Goal: Information Seeking & Learning: Check status

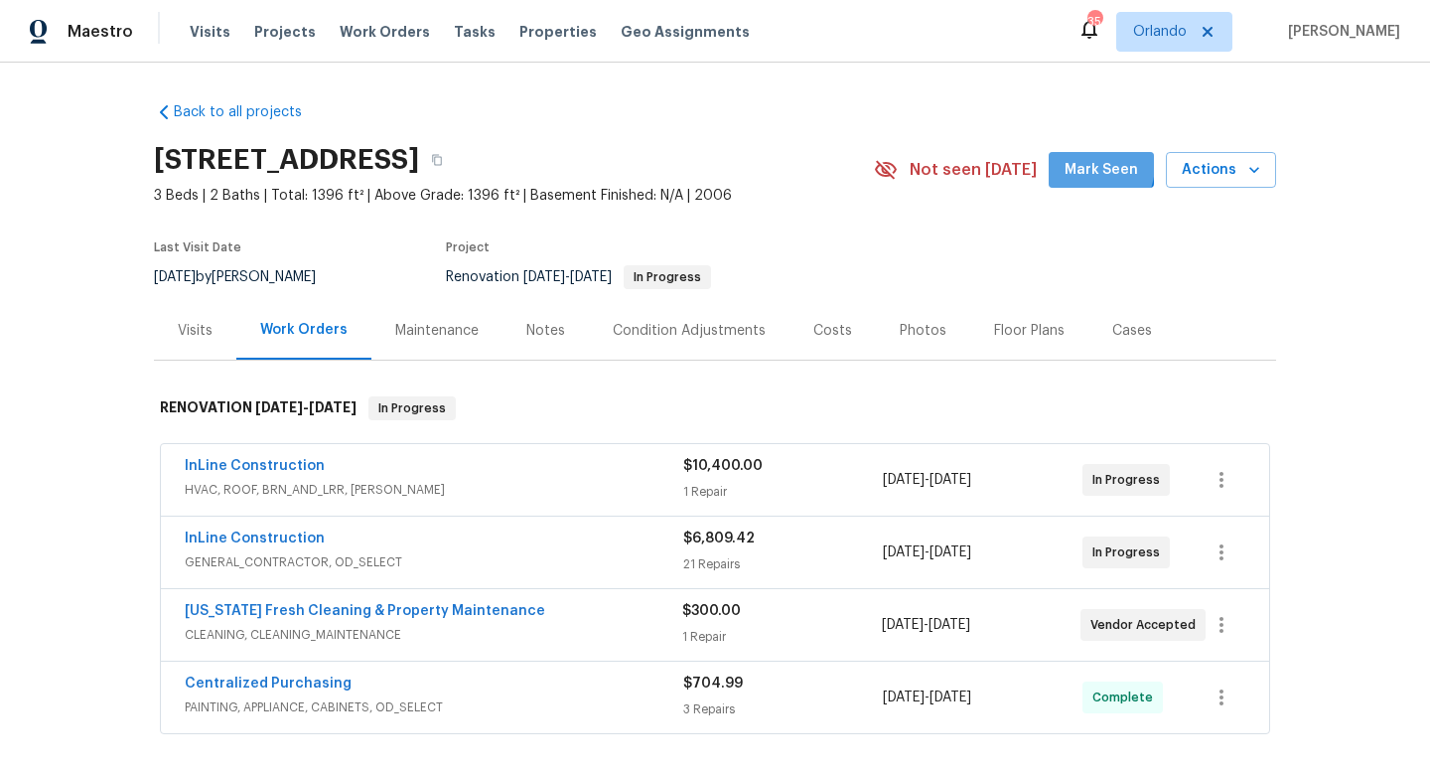
click at [1084, 164] on span "Mark Seen" at bounding box center [1102, 170] width 74 height 25
click at [213, 28] on span "Visits" at bounding box center [210, 32] width 41 height 20
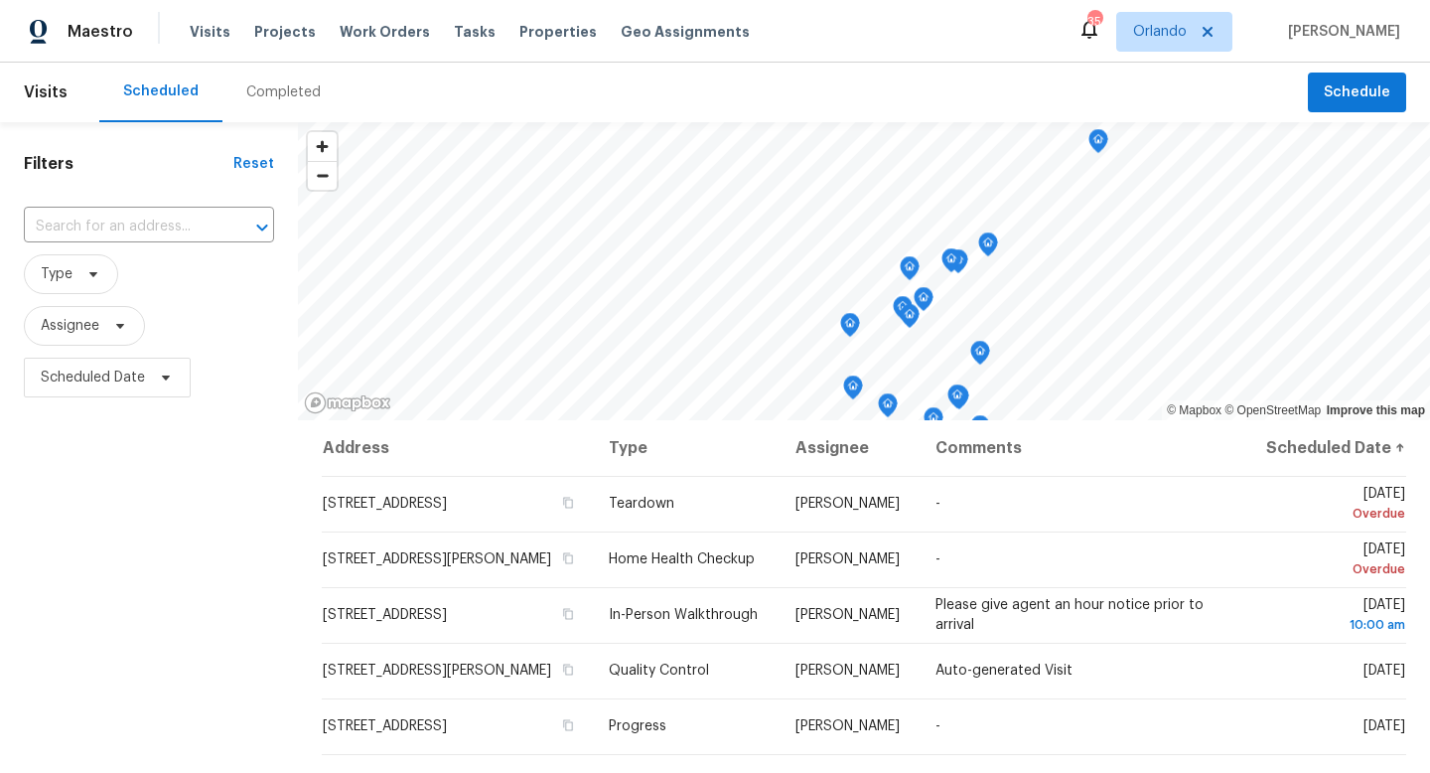
click at [268, 96] on div "Completed" at bounding box center [283, 92] width 75 height 20
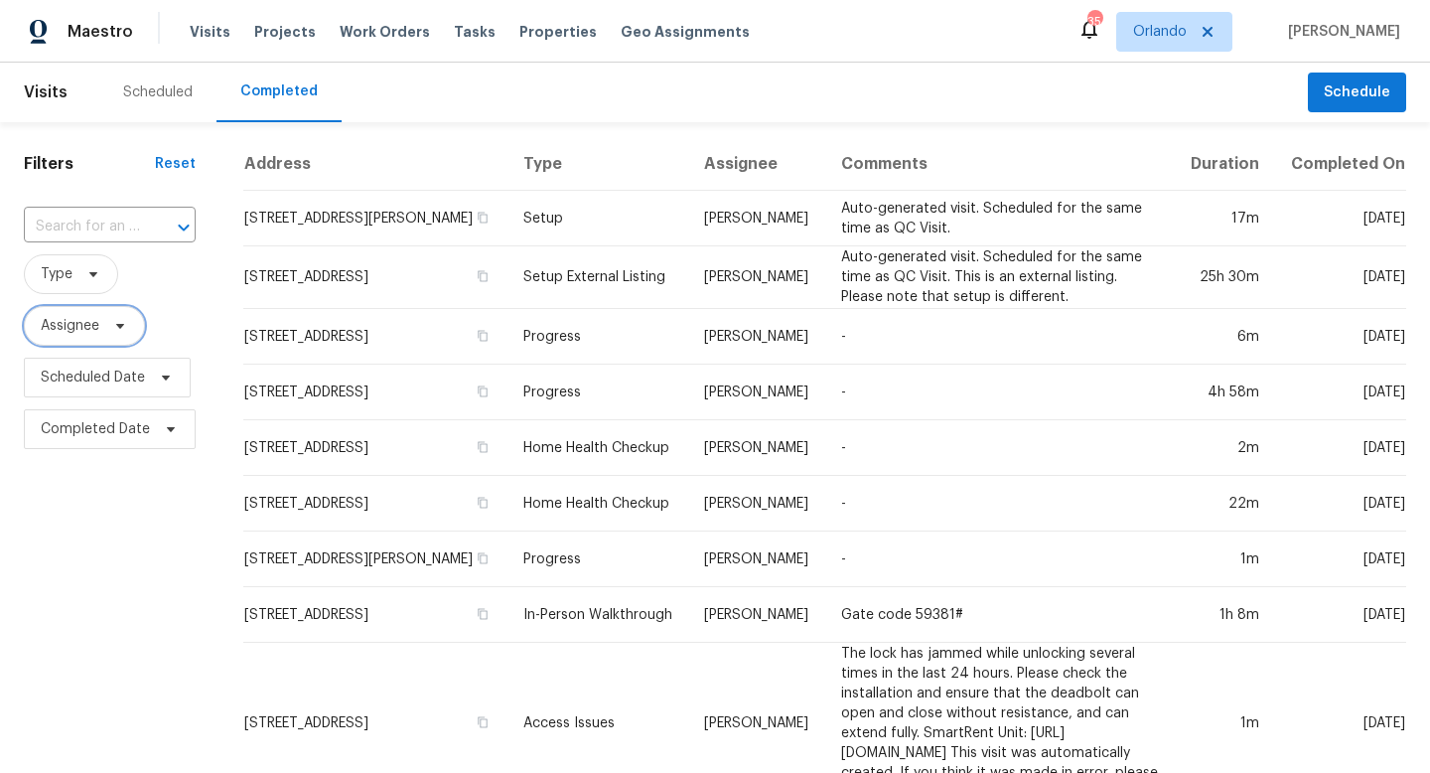
click at [112, 327] on icon at bounding box center [120, 326] width 16 height 16
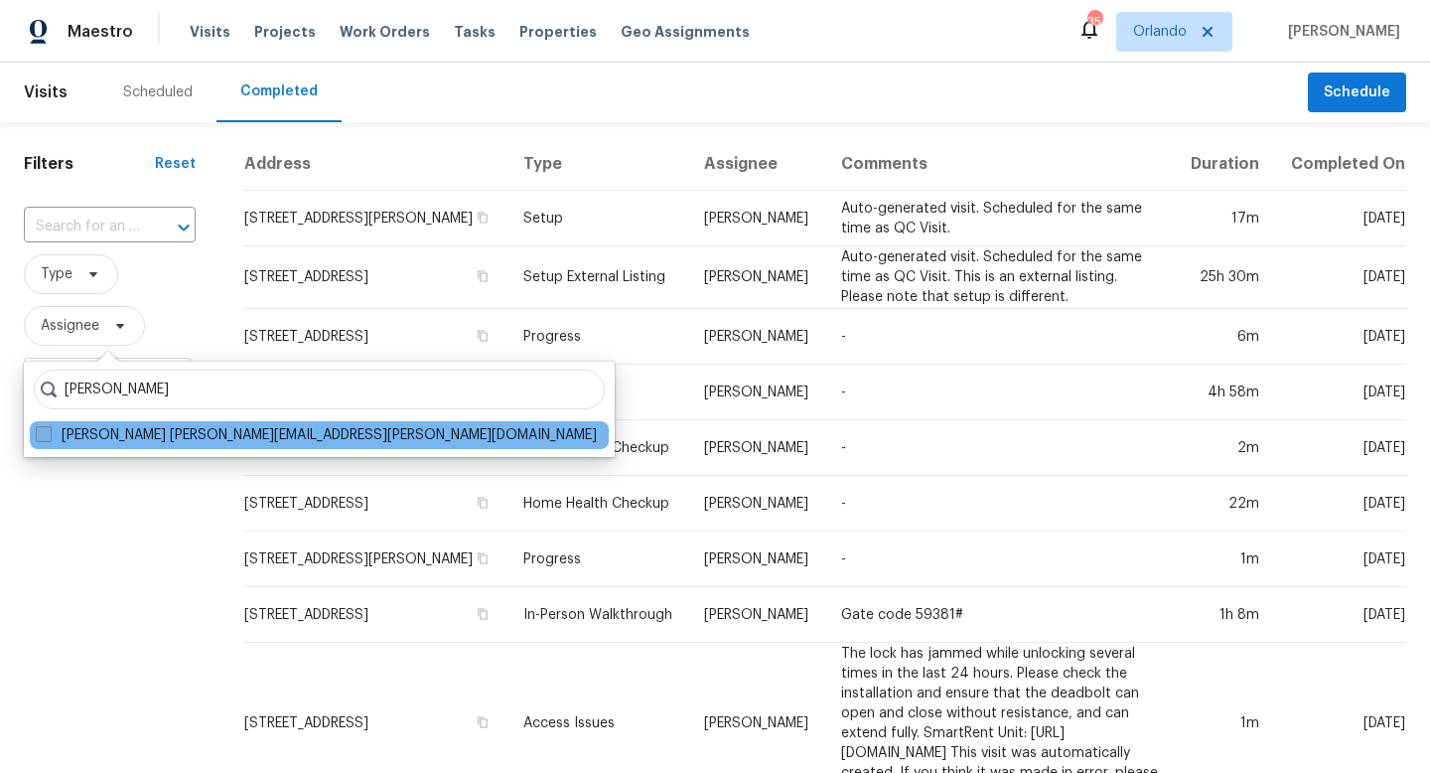
type input "carl biederman"
click at [50, 428] on span at bounding box center [44, 434] width 16 height 16
click at [49, 428] on input "Carl Biederman carl.biederman@opendoor.com" at bounding box center [42, 431] width 13 height 13
checkbox input "true"
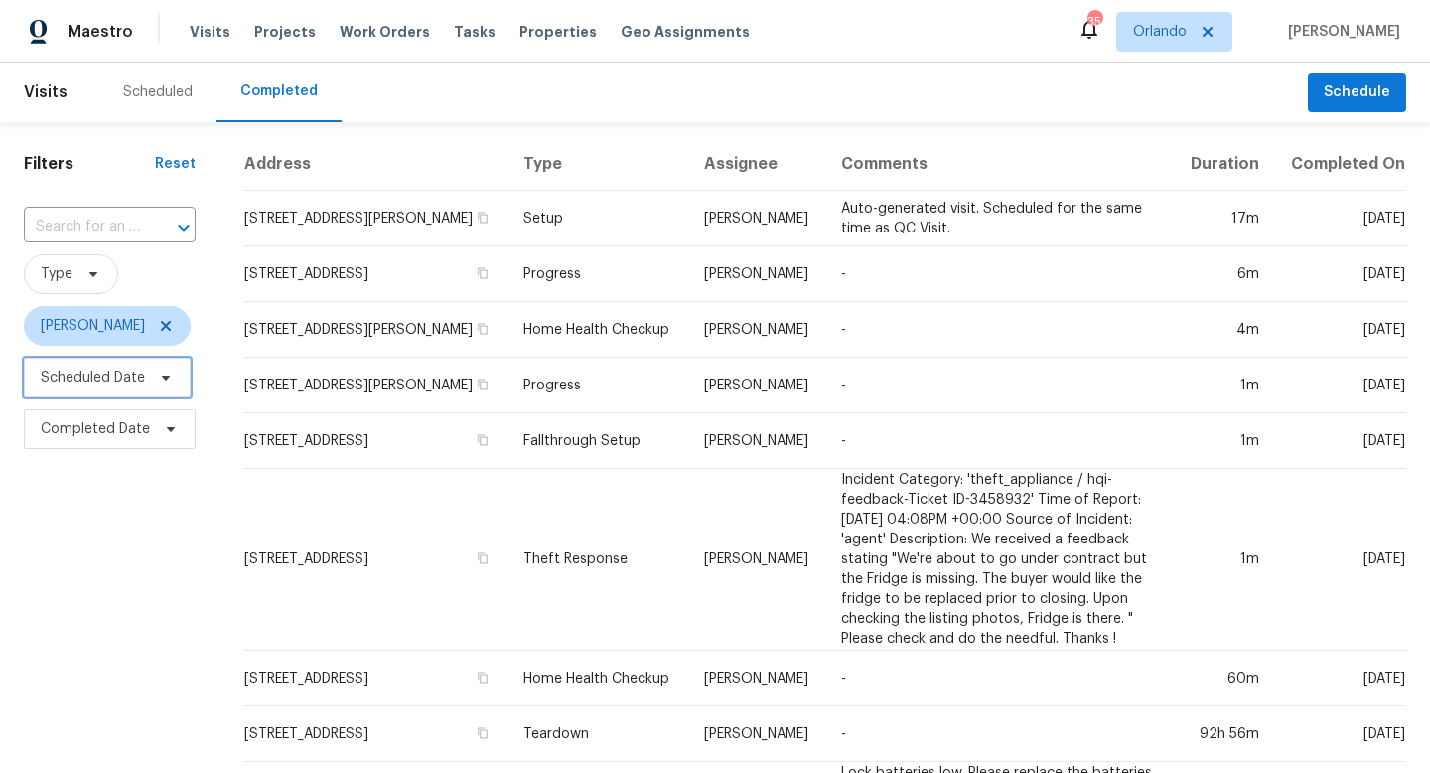
click at [161, 378] on icon at bounding box center [166, 378] width 16 height 16
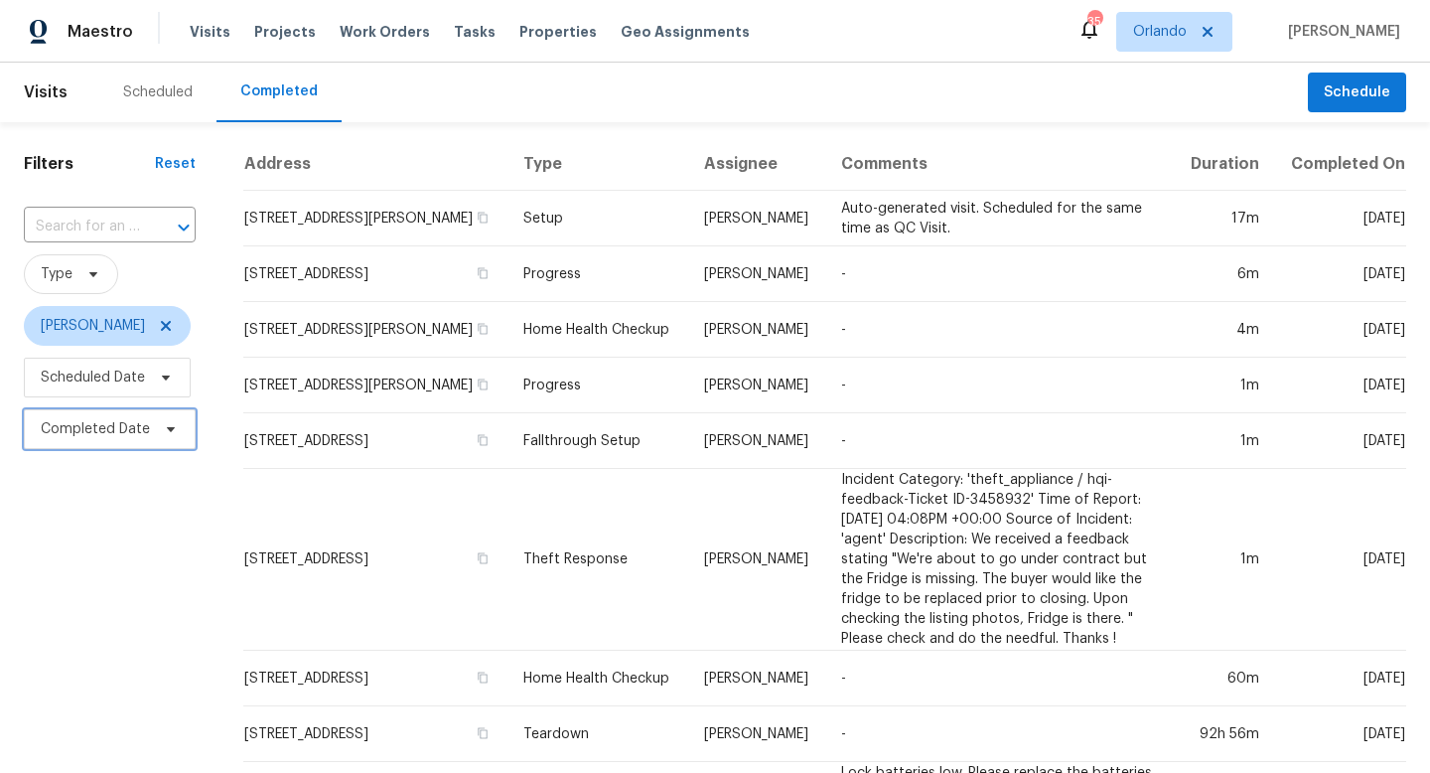
click at [164, 434] on icon at bounding box center [171, 429] width 16 height 16
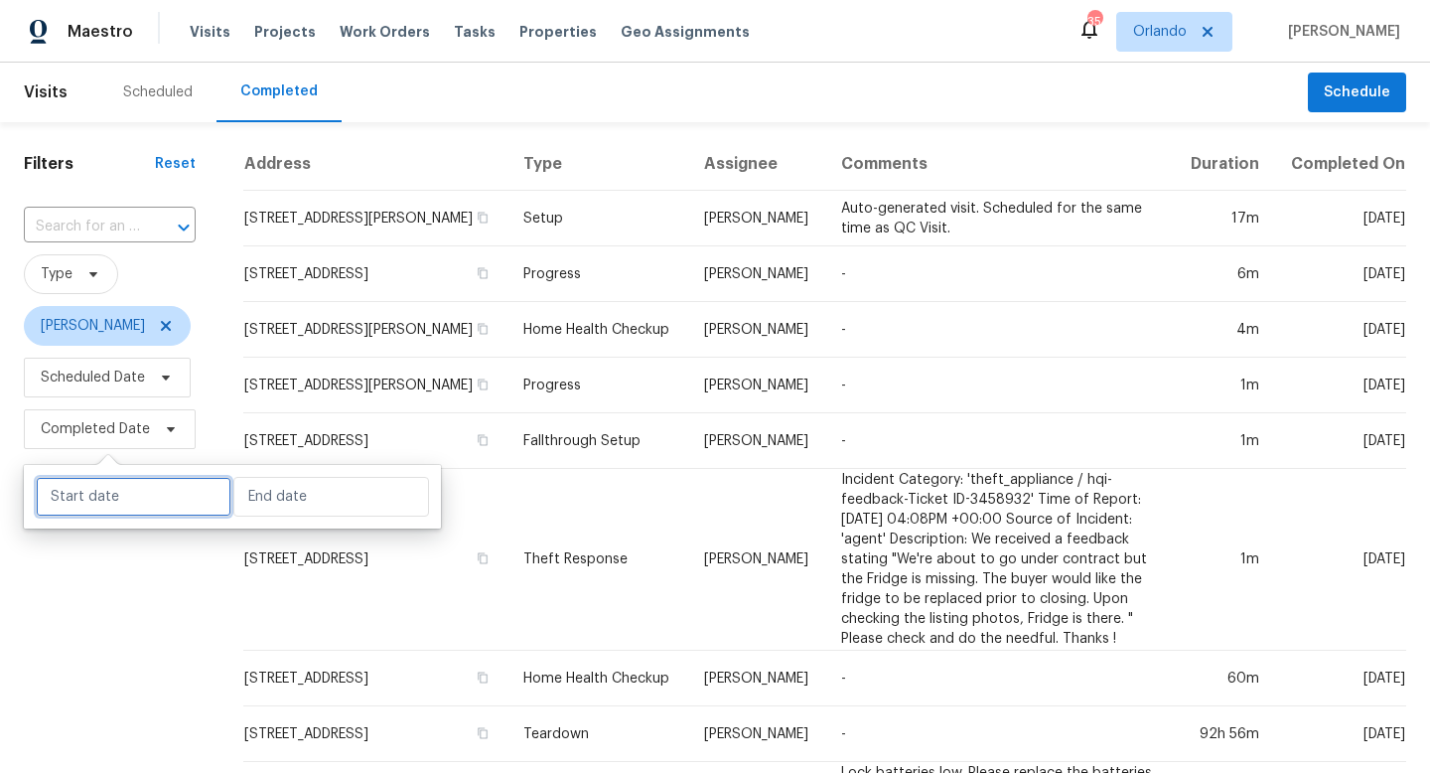
click at [152, 493] on input "text" at bounding box center [134, 497] width 196 height 40
select select "8"
select select "2025"
select select "9"
select select "2025"
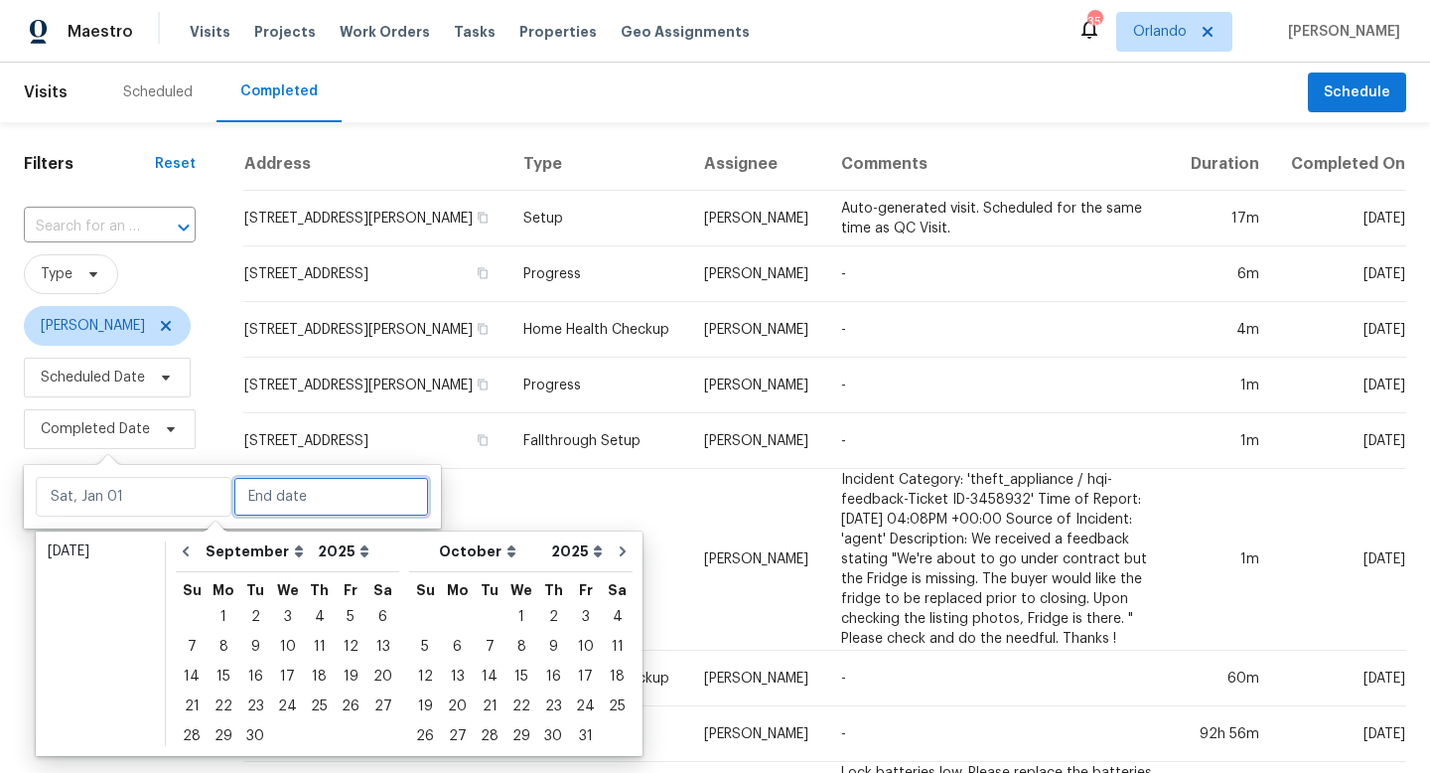
click at [317, 490] on input "text" at bounding box center [331, 497] width 196 height 40
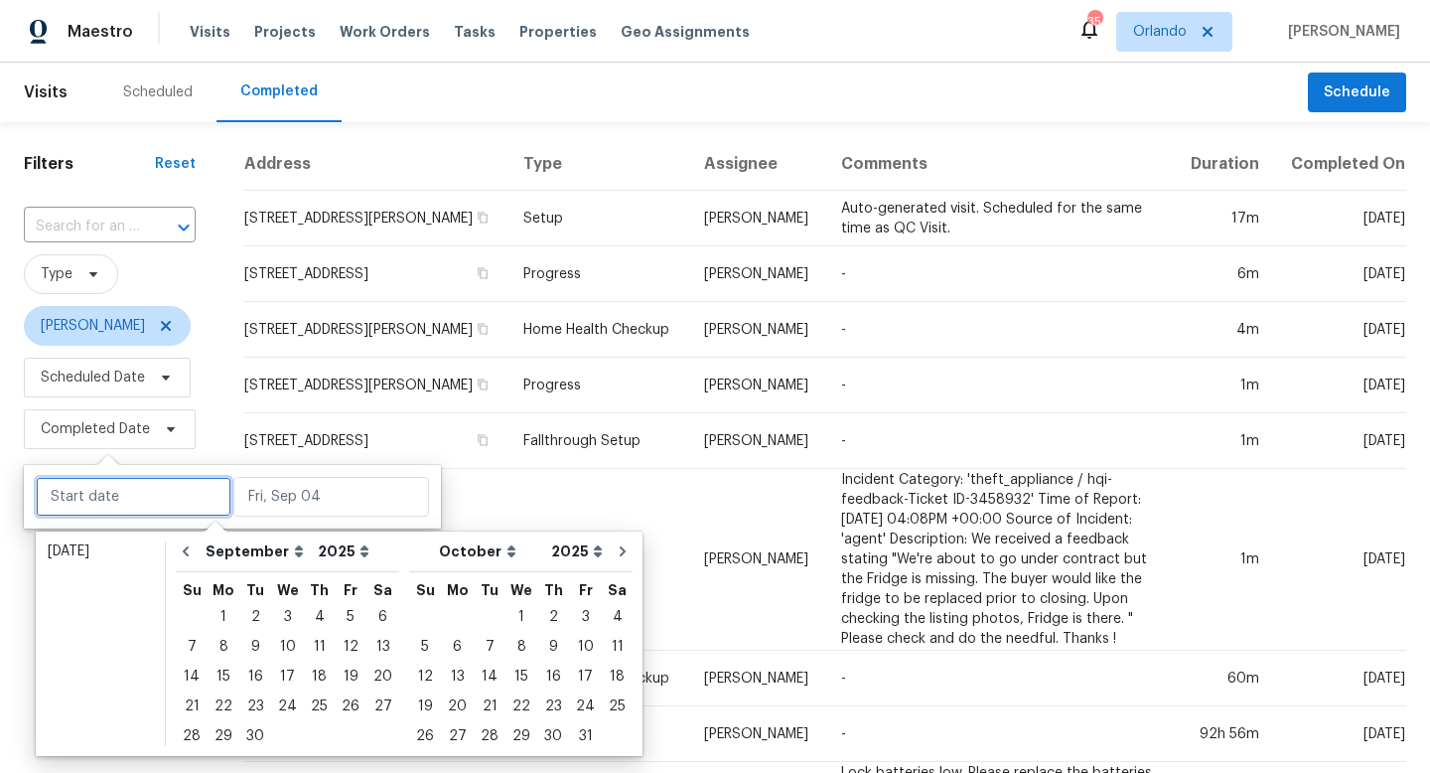
click at [165, 502] on input "text" at bounding box center [134, 497] width 196 height 40
type input "Mon, Sep 01"
click at [182, 551] on icon "Go to previous month" at bounding box center [186, 551] width 16 height 16
select select "7"
select select "8"
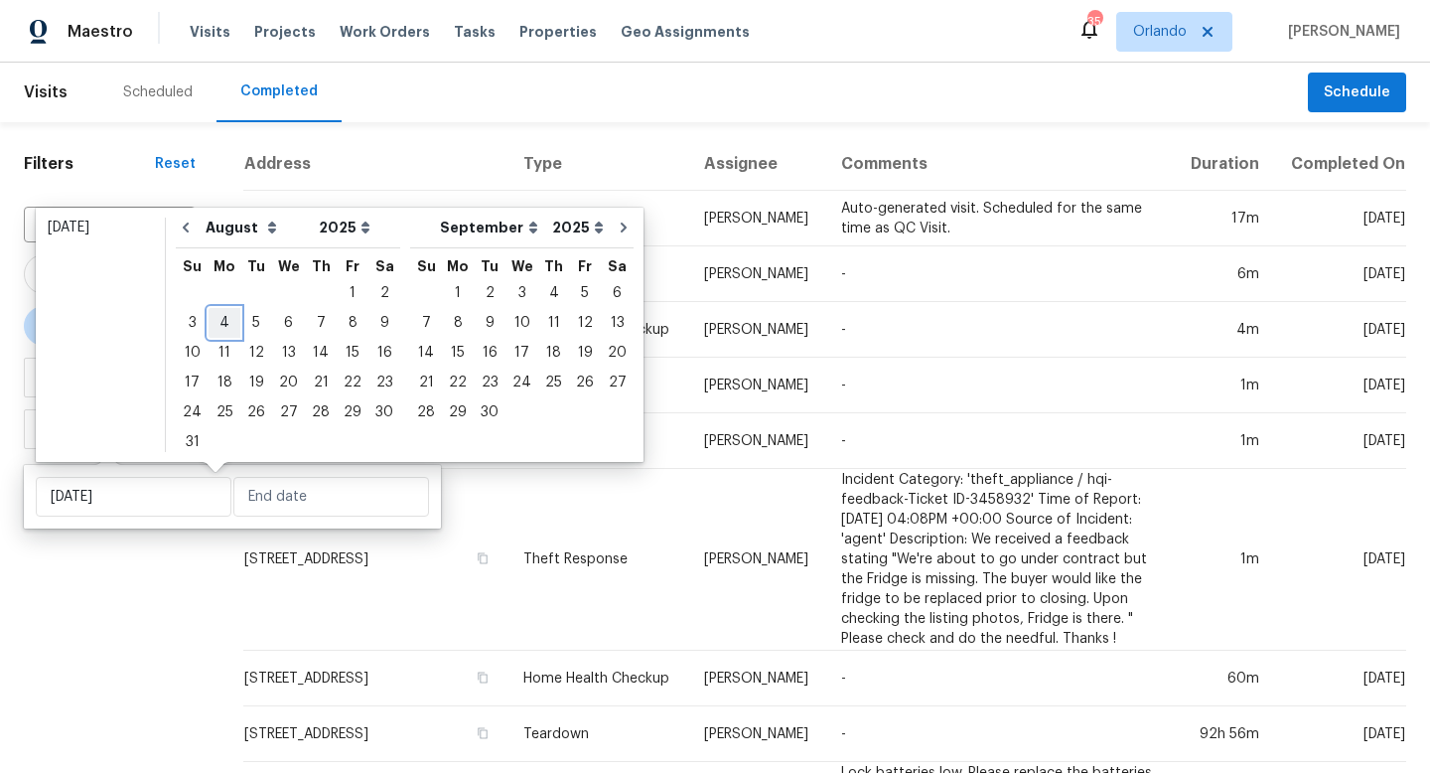
click at [227, 326] on div "4" at bounding box center [225, 323] width 32 height 28
type input "Mon, Aug 04"
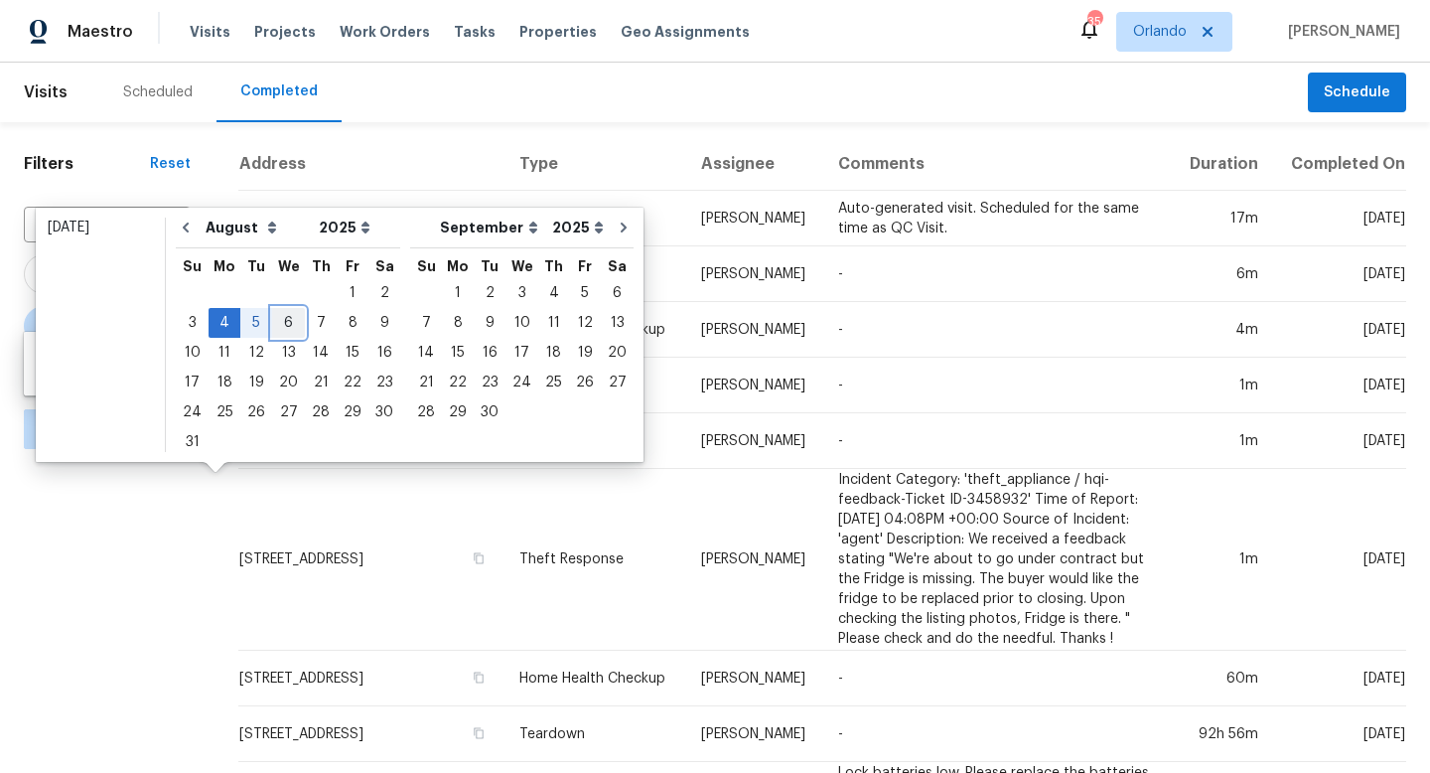
click at [280, 318] on div "6" at bounding box center [288, 323] width 33 height 28
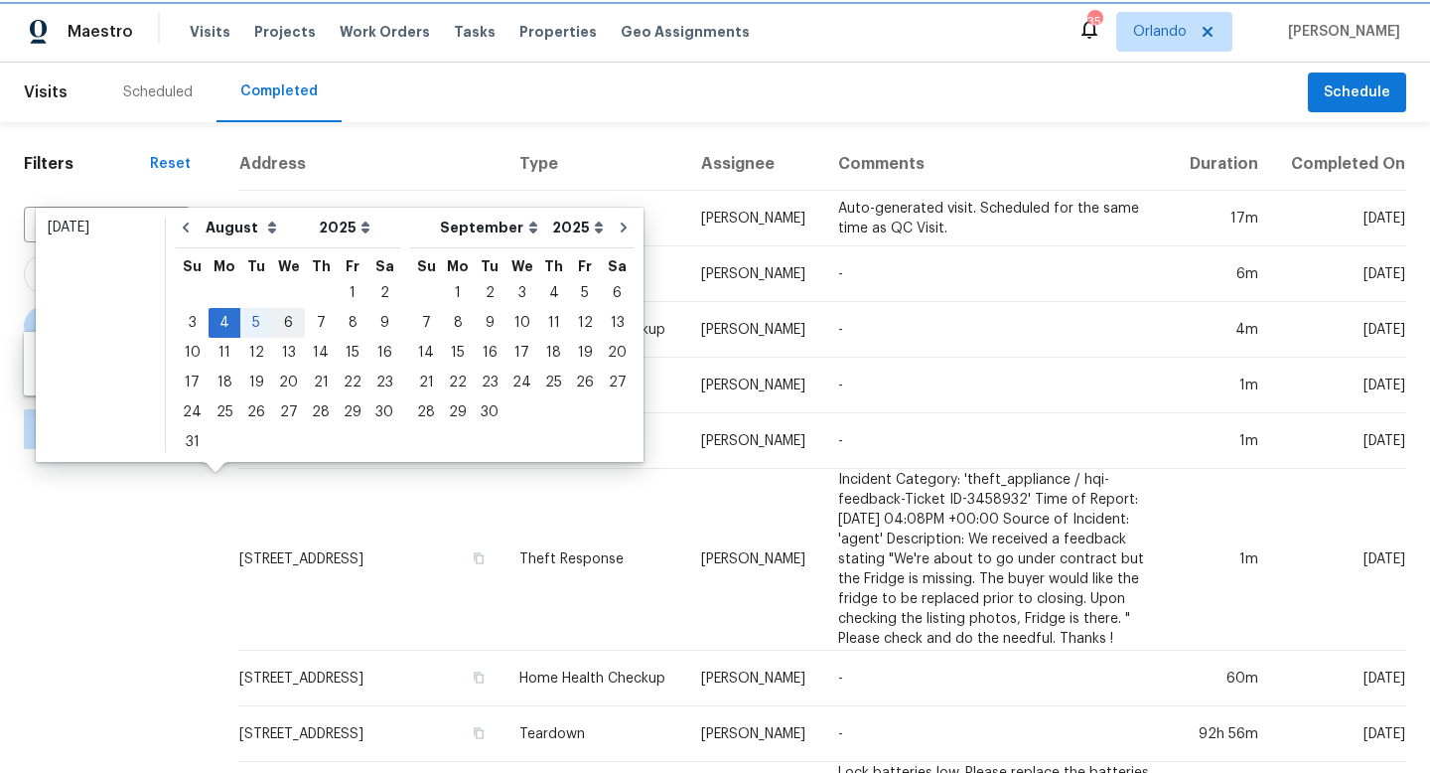
type input "Wed, Aug 06"
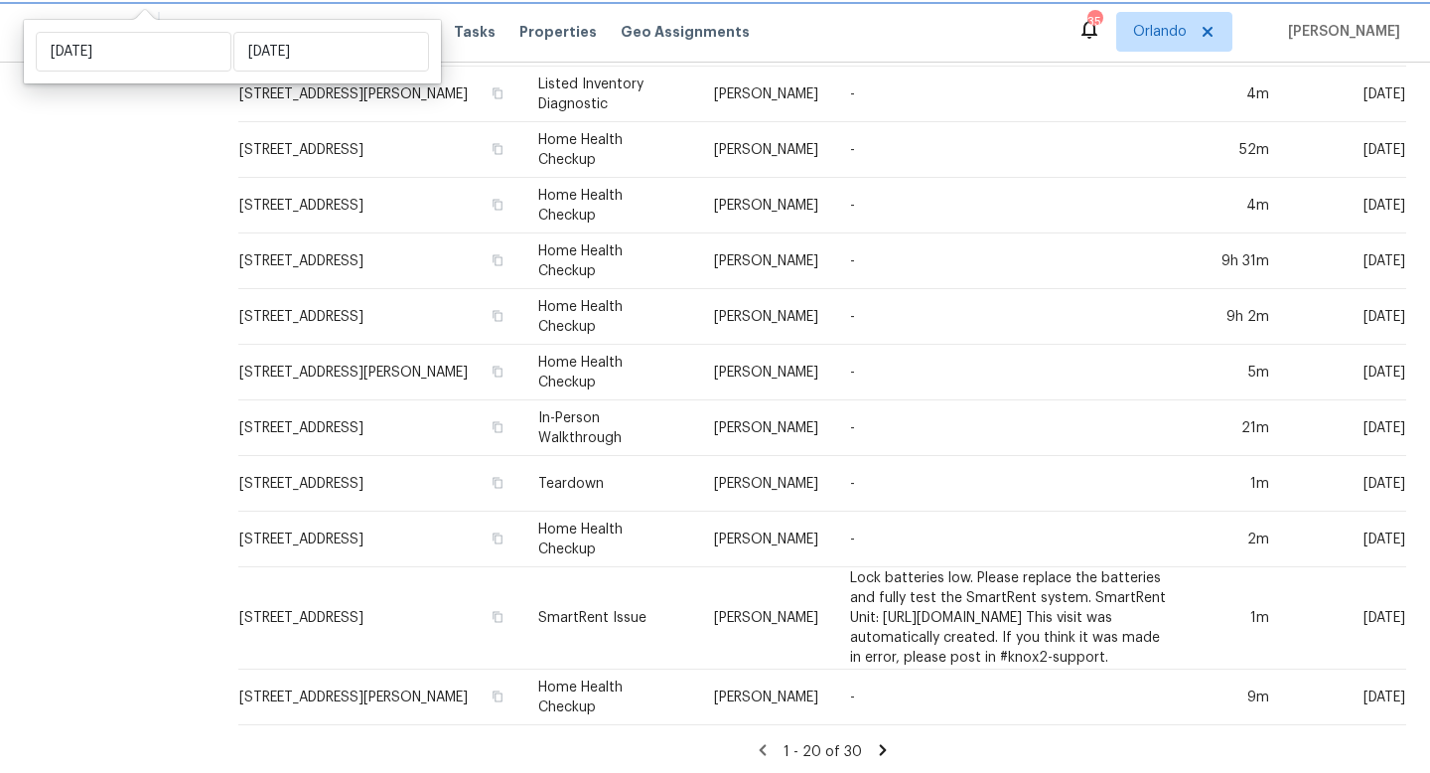
scroll to position [670, 0]
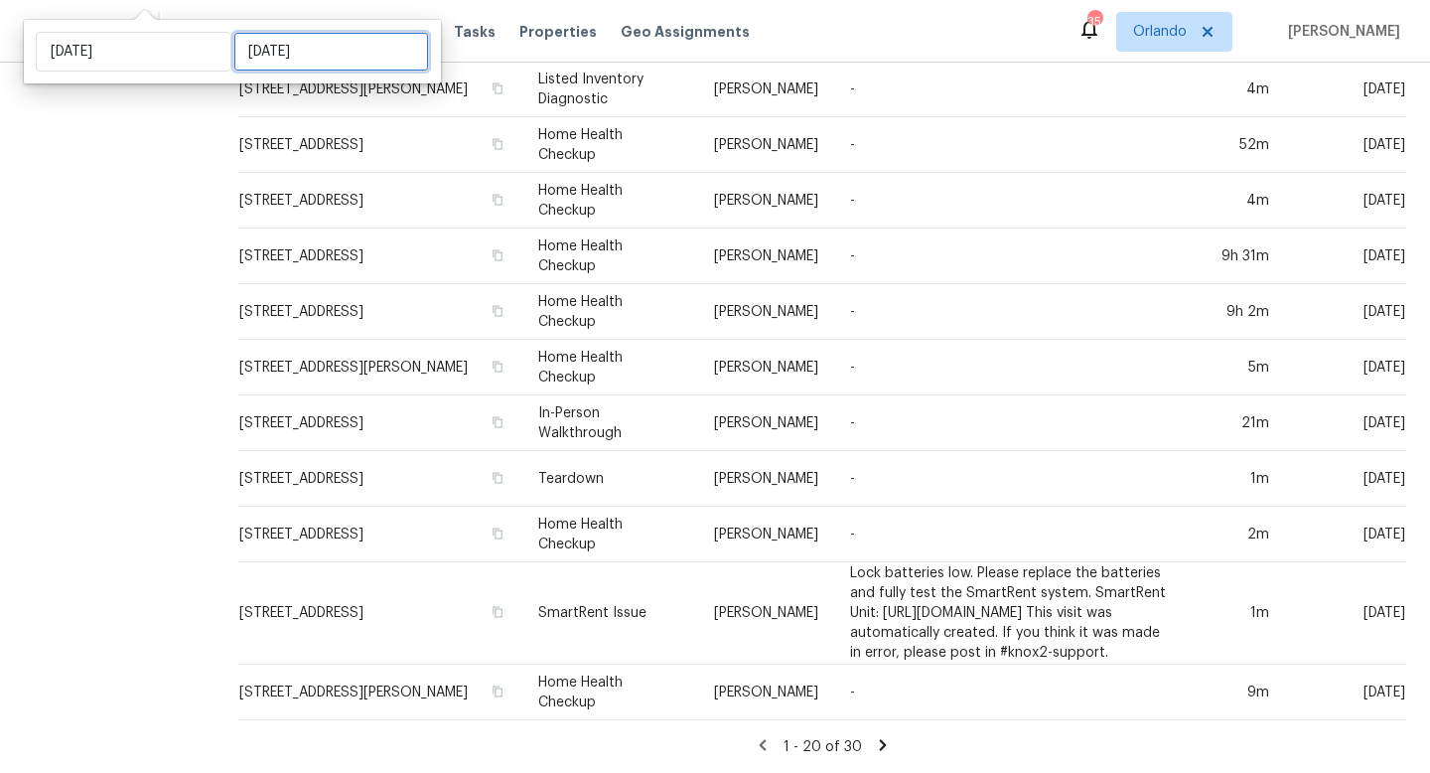
click at [309, 68] on input "Wed, Aug 06" at bounding box center [331, 52] width 196 height 40
select select "7"
select select "2025"
select select "8"
select select "2025"
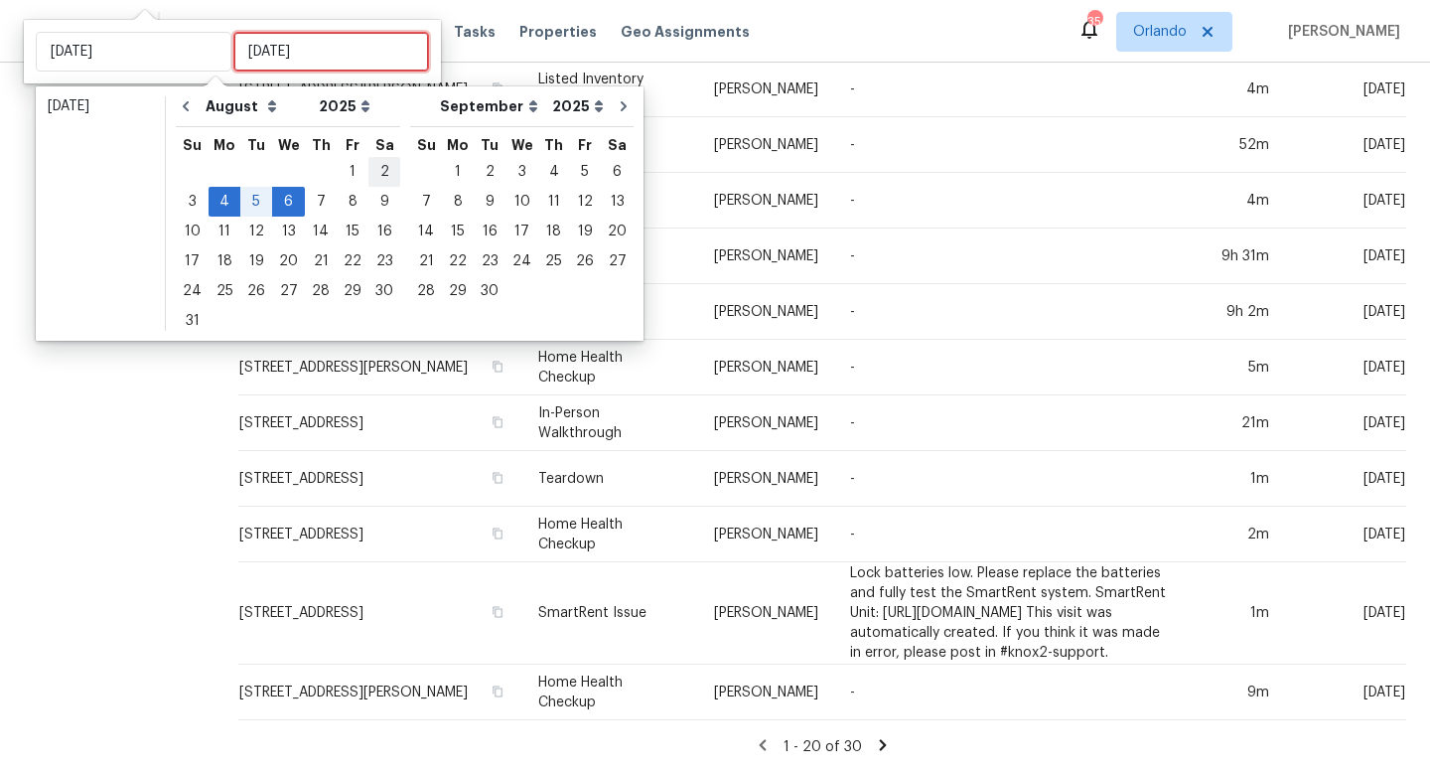
type input "Sat, Aug 02"
type input "Mon, Aug 04"
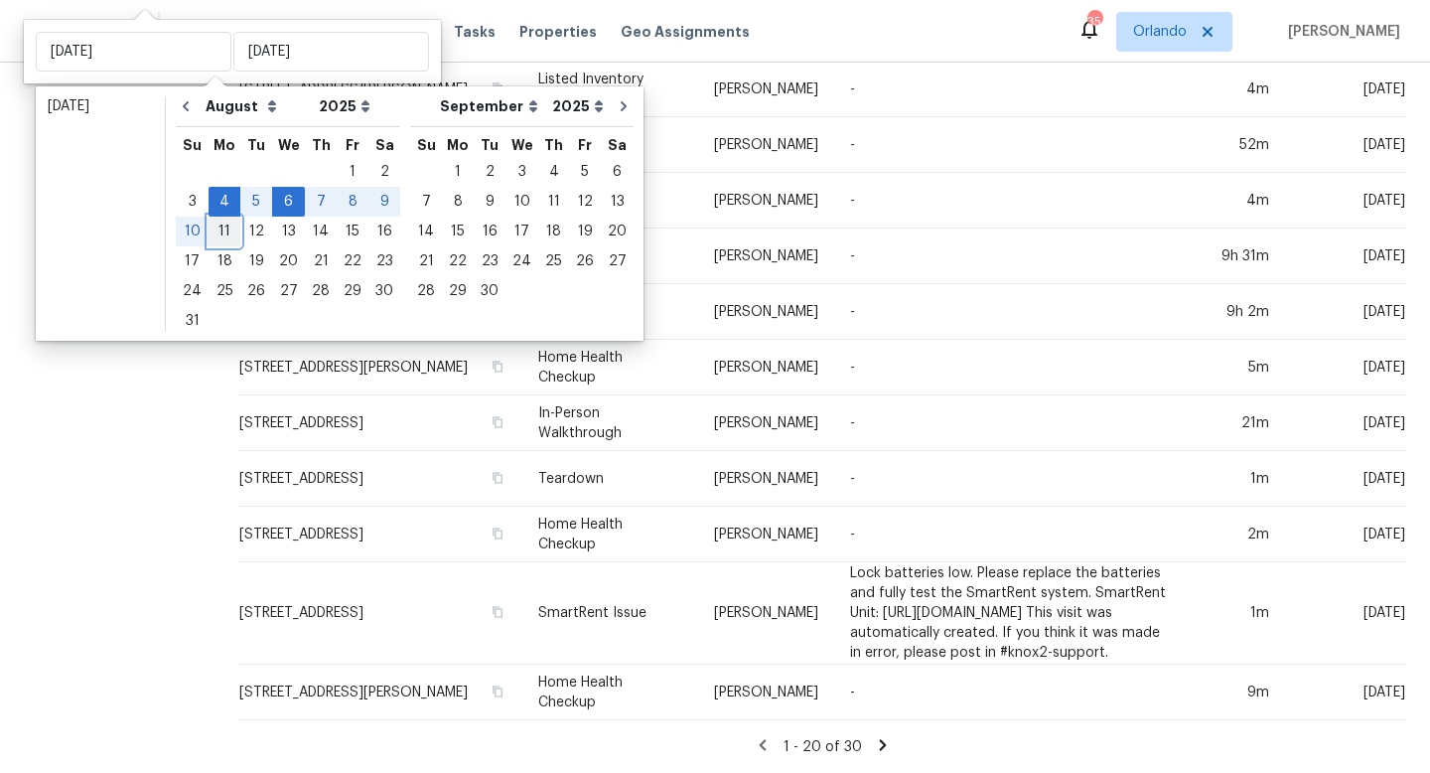
click at [229, 234] on div "11" at bounding box center [225, 232] width 32 height 28
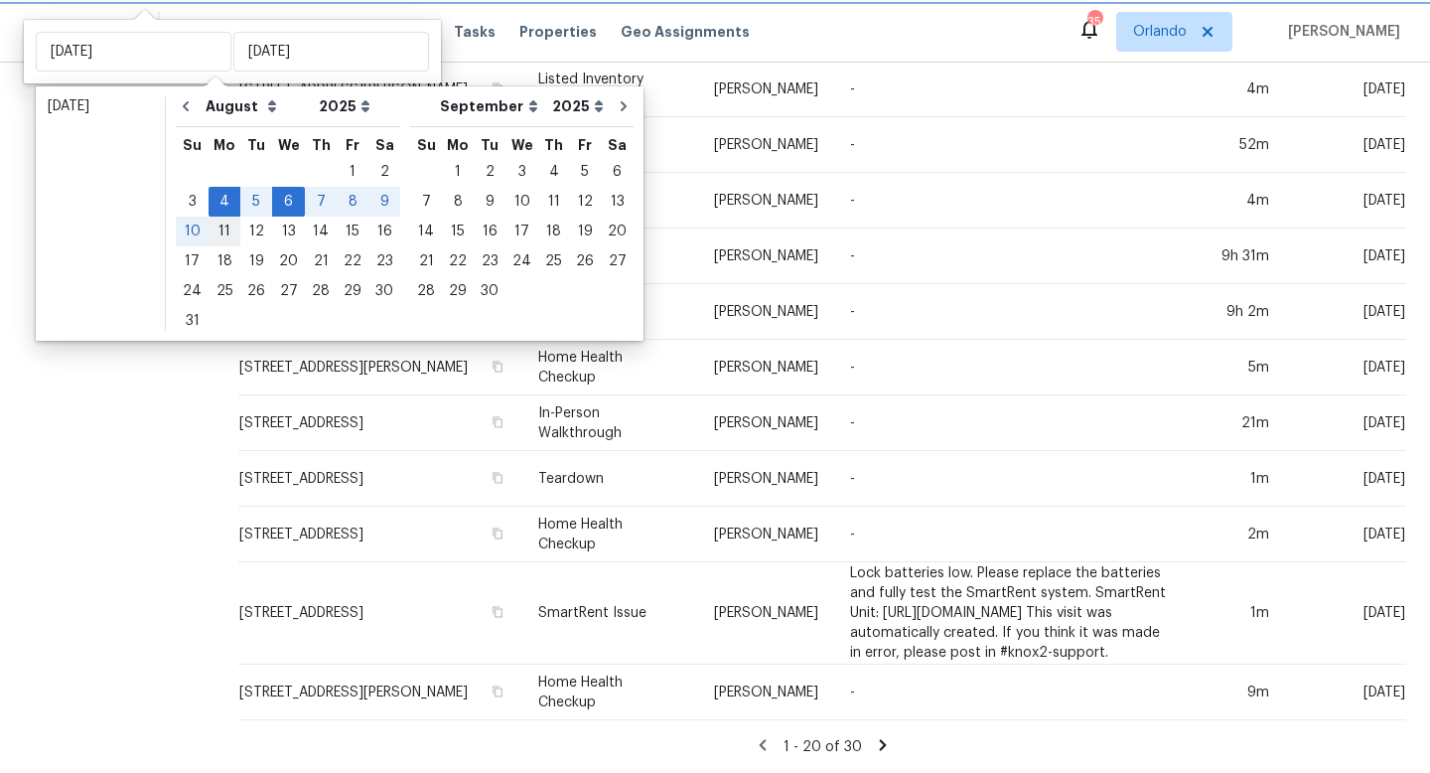
type input "Mon, Aug 11"
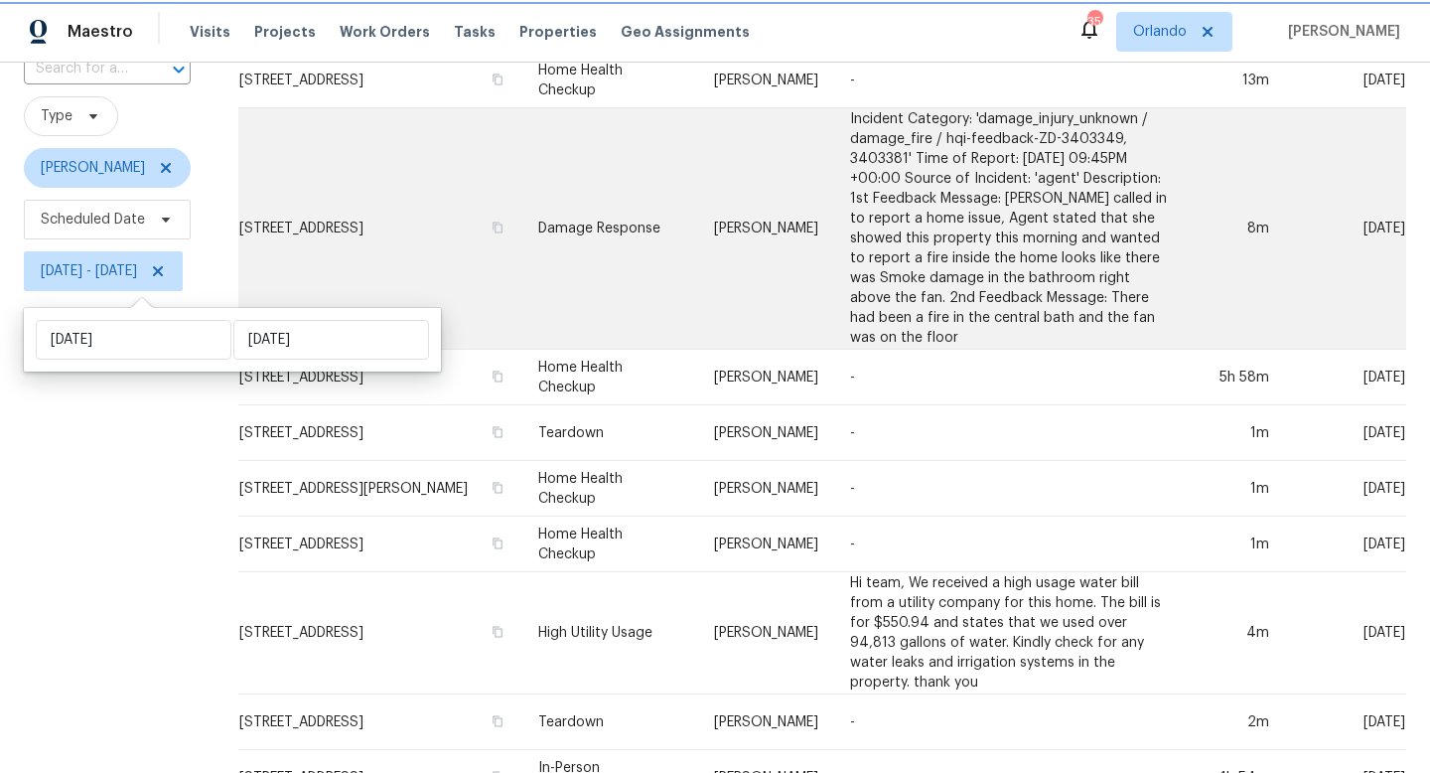
scroll to position [159, 0]
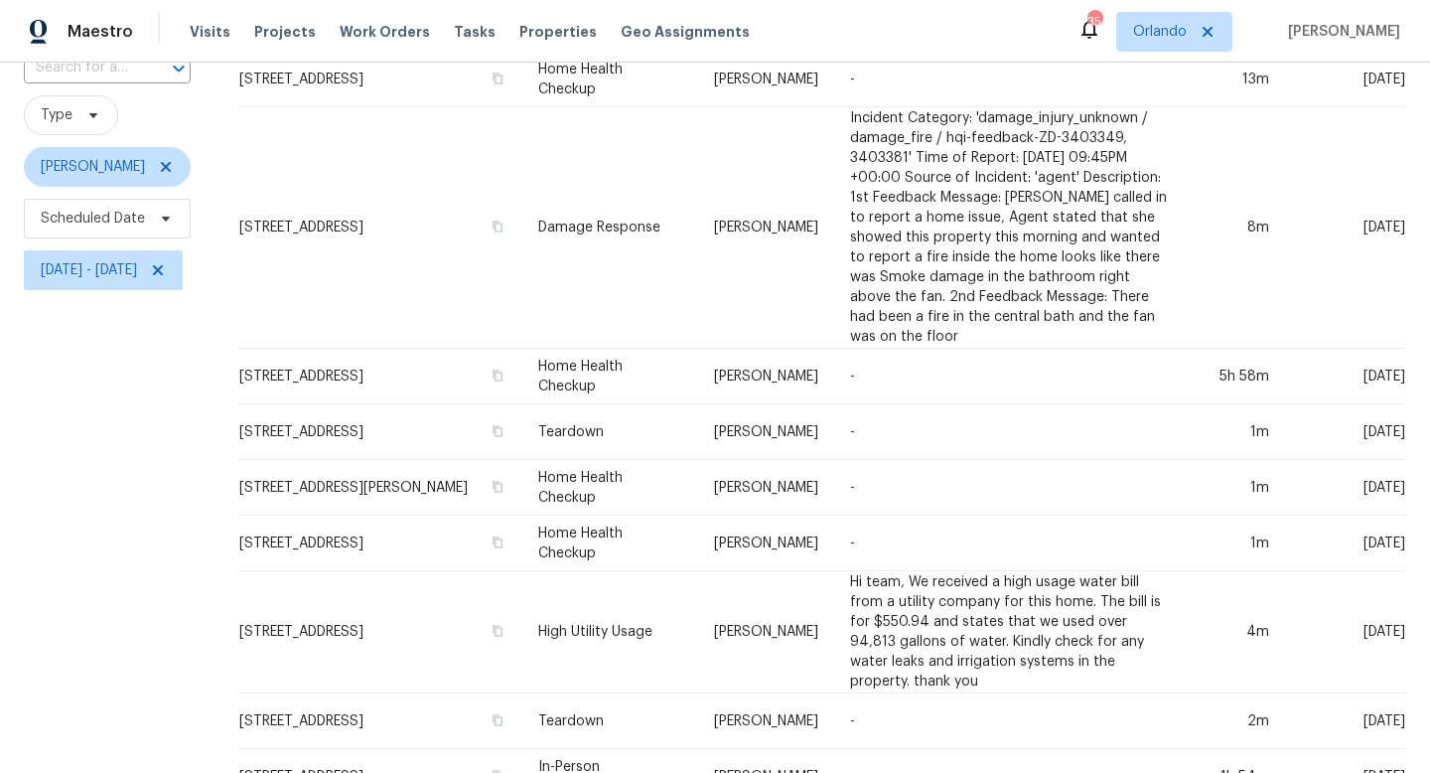
click at [175, 500] on div "Filters Reset ​ Type Carl Biederman Scheduled Date Mon, Aug 04 - Mon, Aug 11" at bounding box center [107, 716] width 215 height 1506
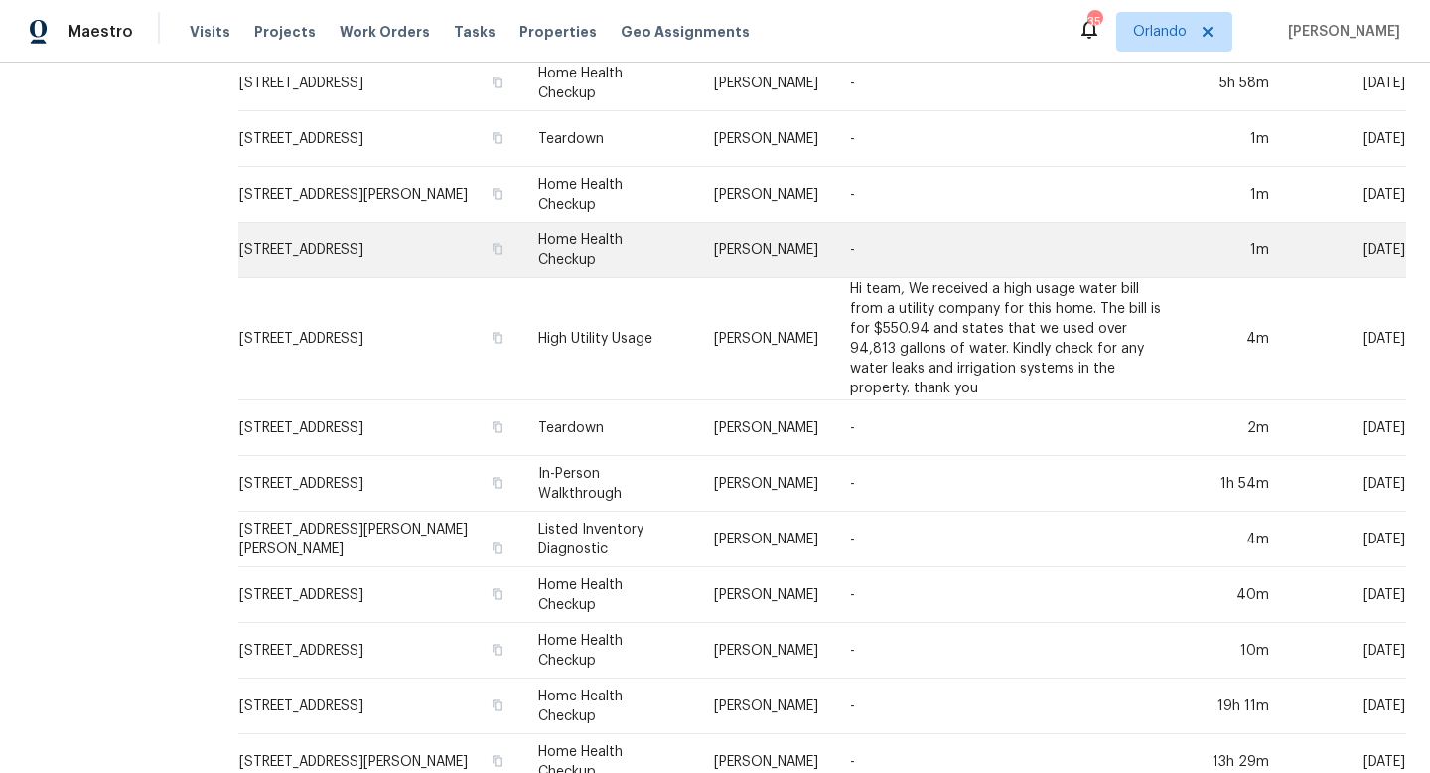
scroll to position [0, 0]
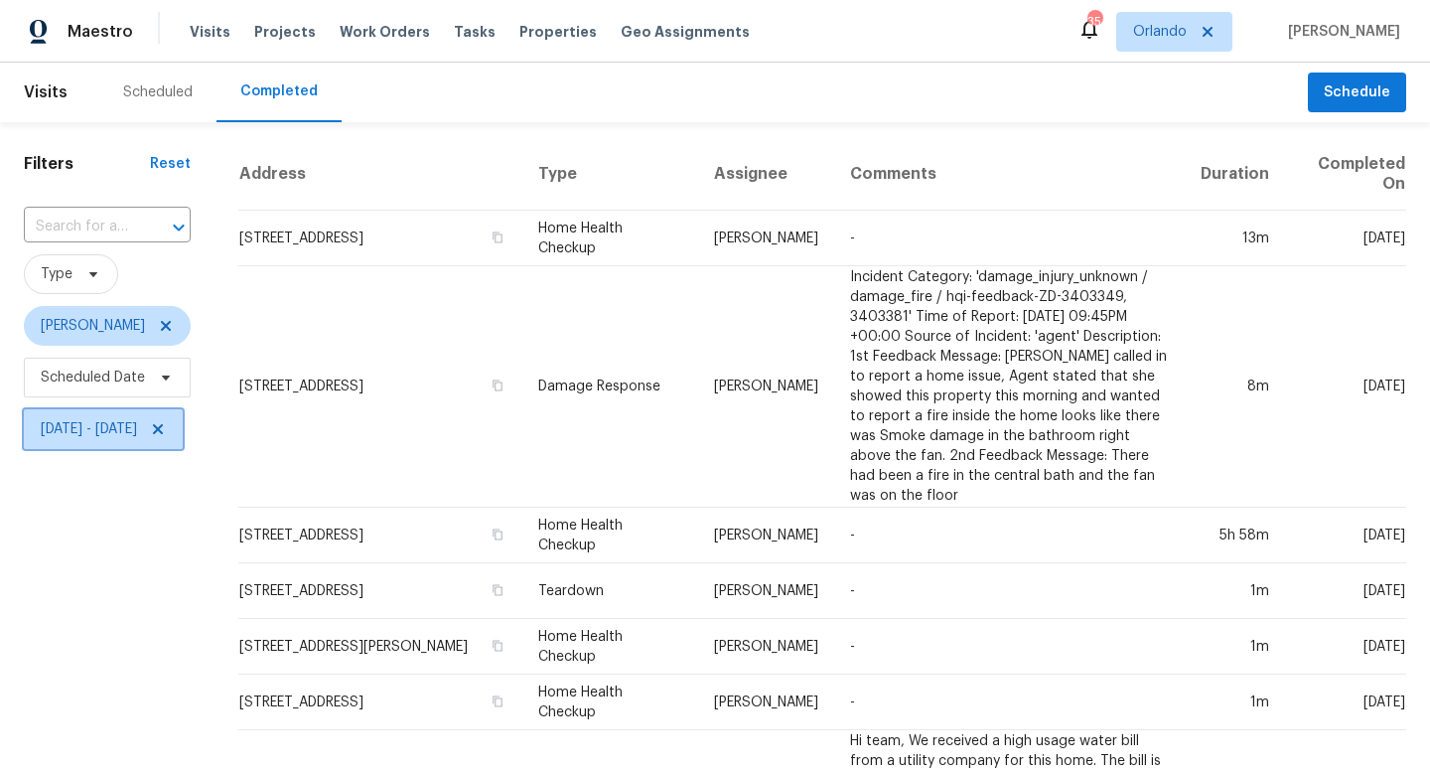
click at [137, 425] on span "Mon, Aug 04 - Mon, Aug 11" at bounding box center [89, 429] width 96 height 20
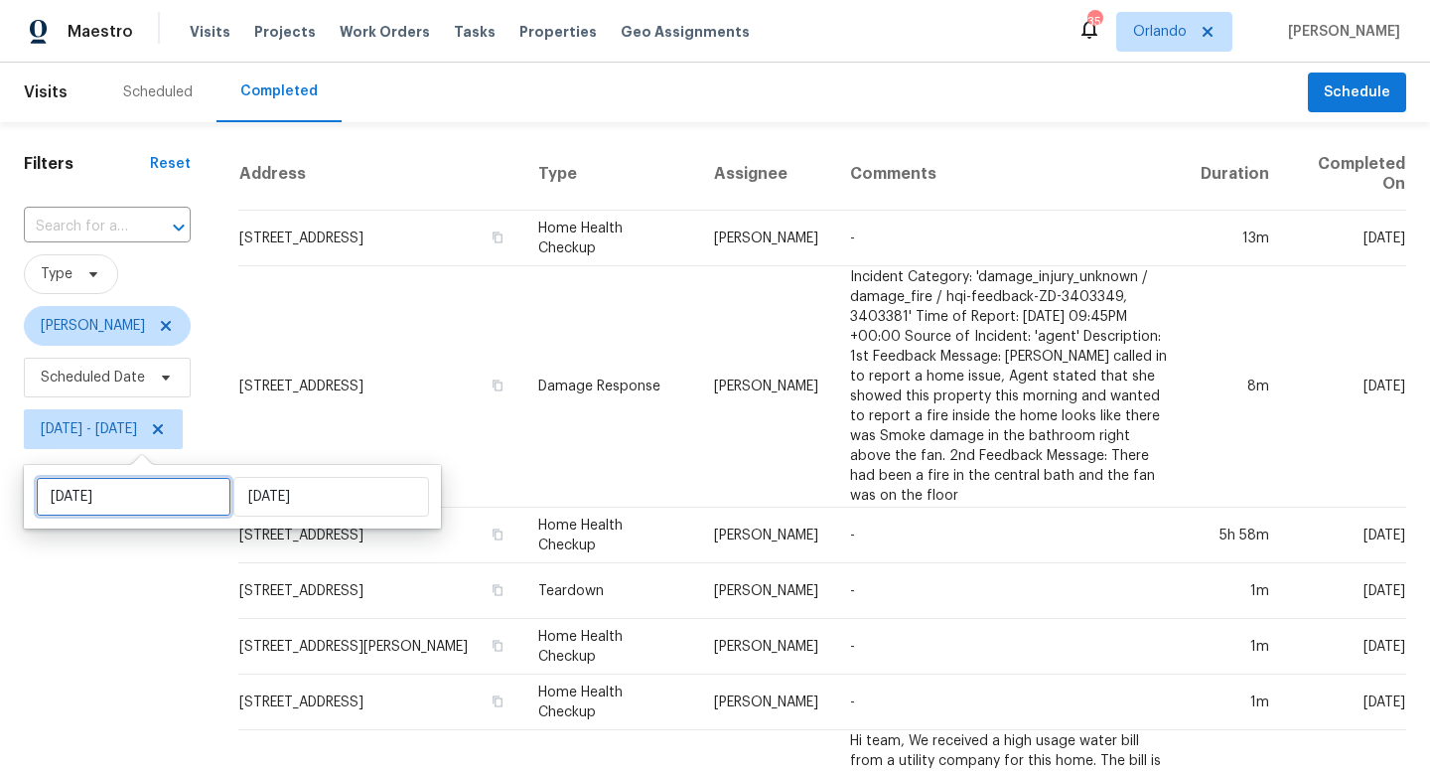
select select "7"
select select "2025"
select select "8"
select select "2025"
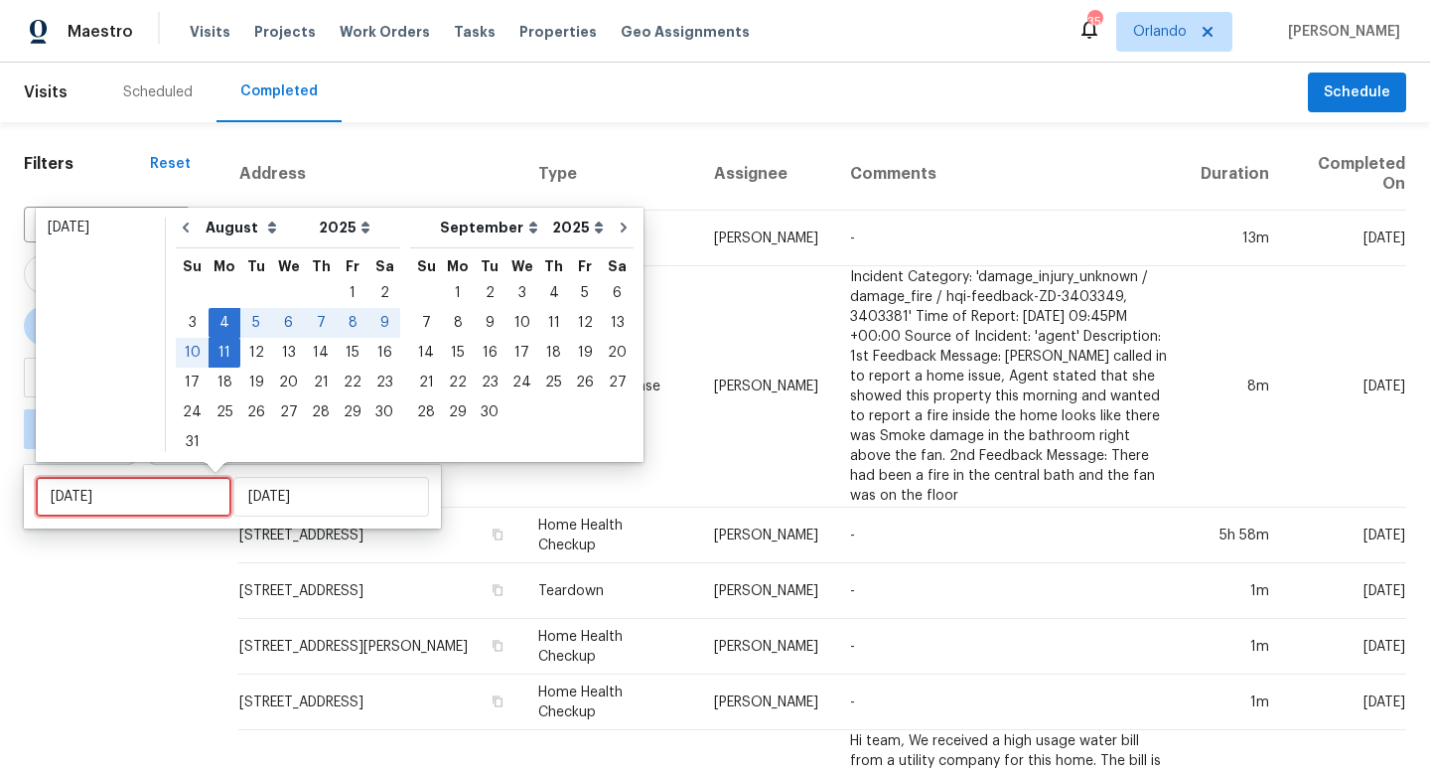
click at [187, 489] on input "Mon, Aug 04" at bounding box center [134, 497] width 196 height 40
type input "Thu, Aug 28"
click at [312, 389] on div "21" at bounding box center [321, 383] width 32 height 28
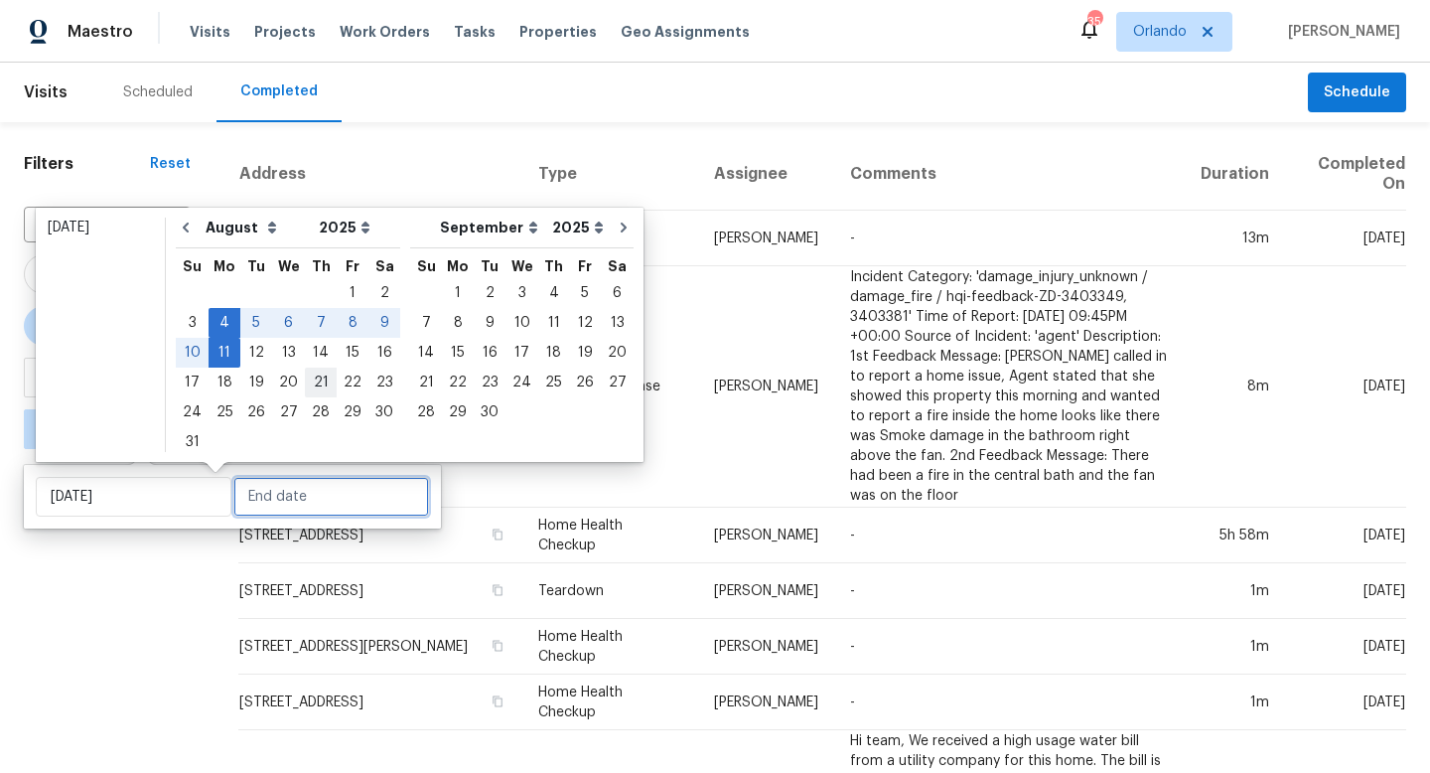
type input "Thu, Aug 21"
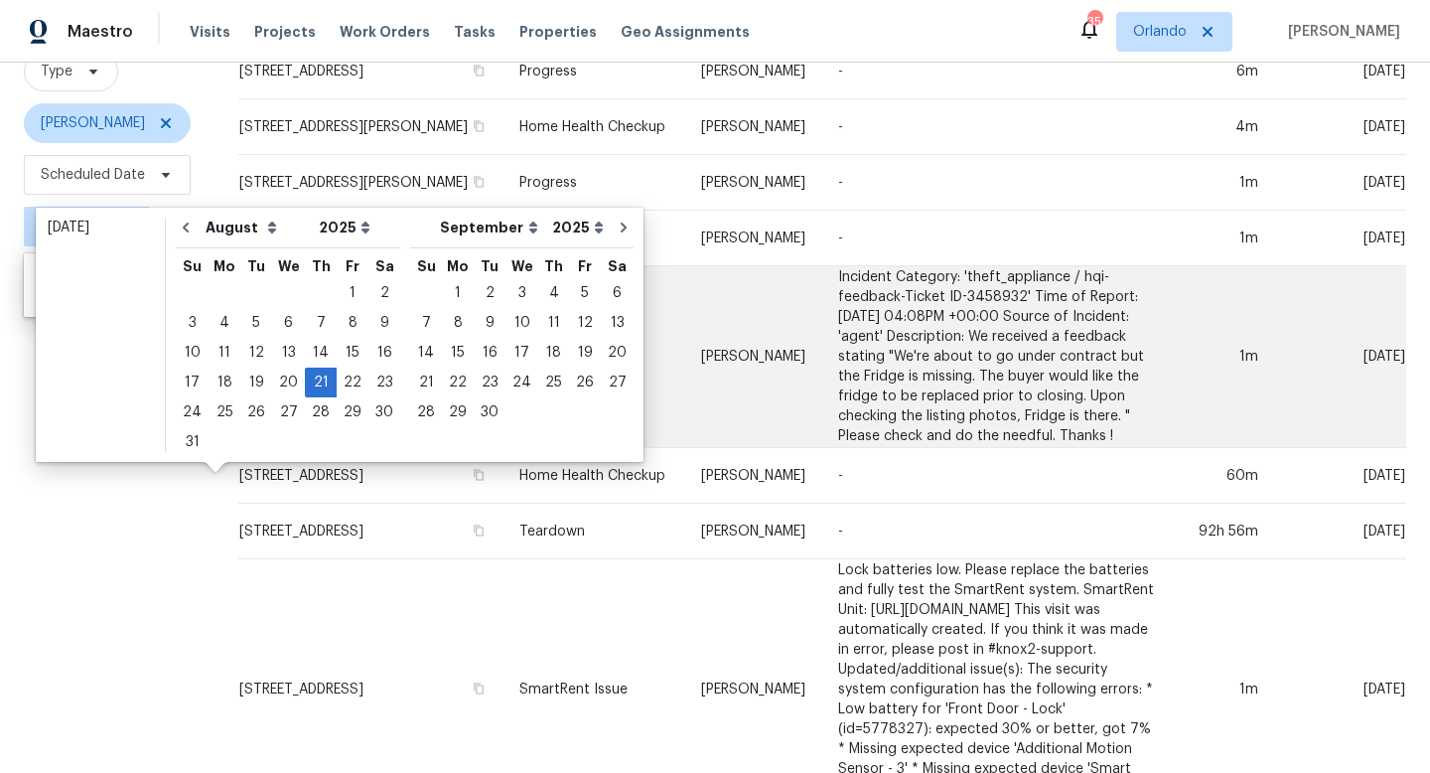
scroll to position [219, 0]
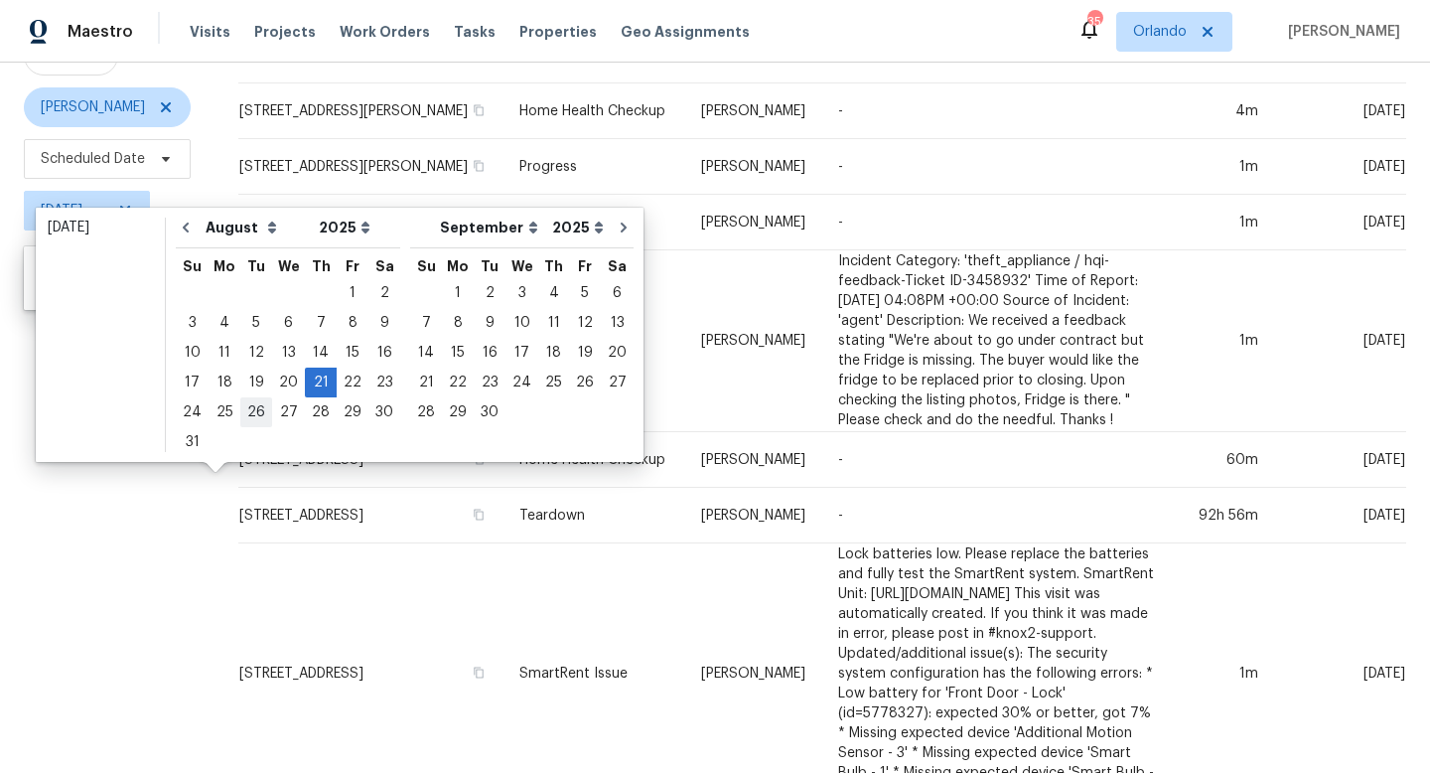
type input "Tue, Aug 26"
type input "Tue, Aug 19"
type input "Thu, Aug 21"
click at [226, 412] on div "25" at bounding box center [225, 412] width 32 height 28
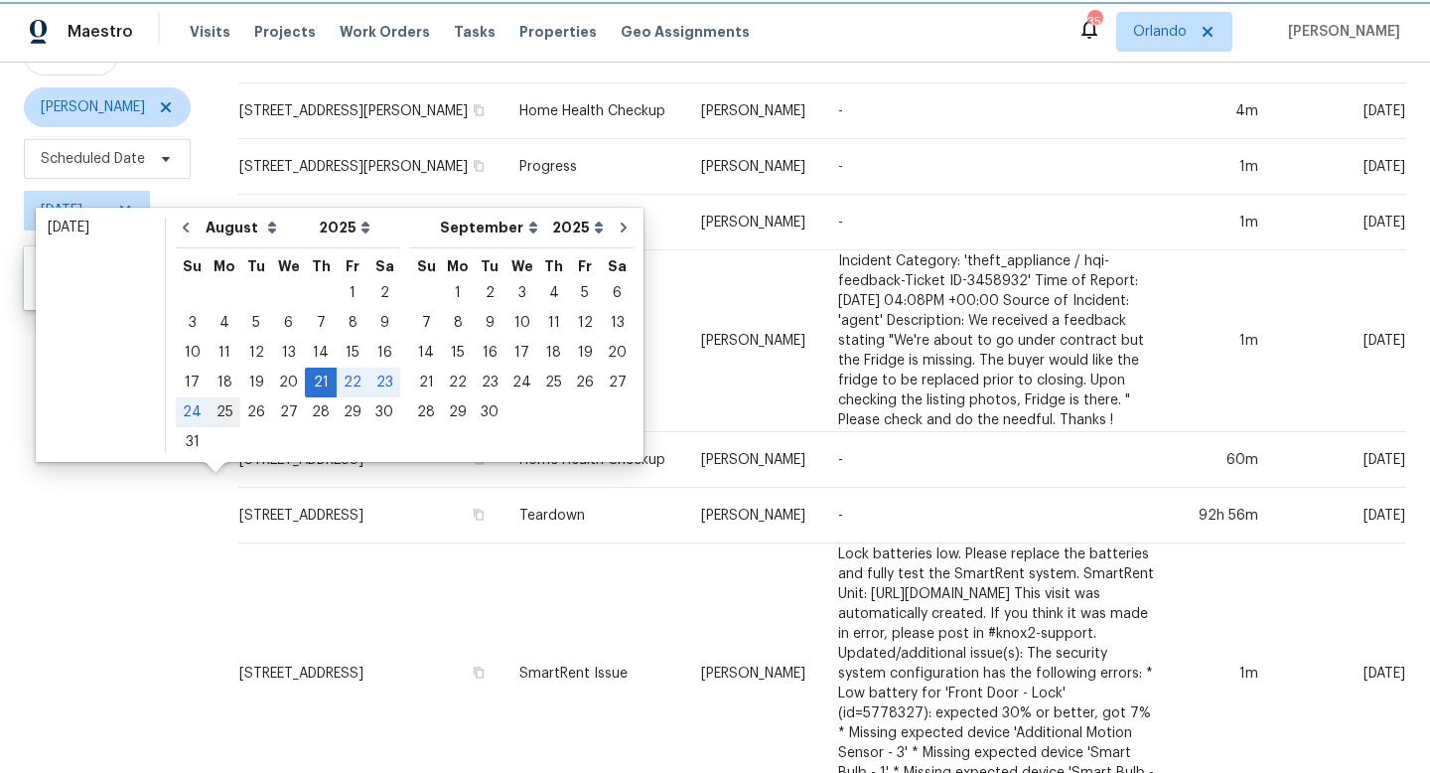
type input "Mon, Aug 25"
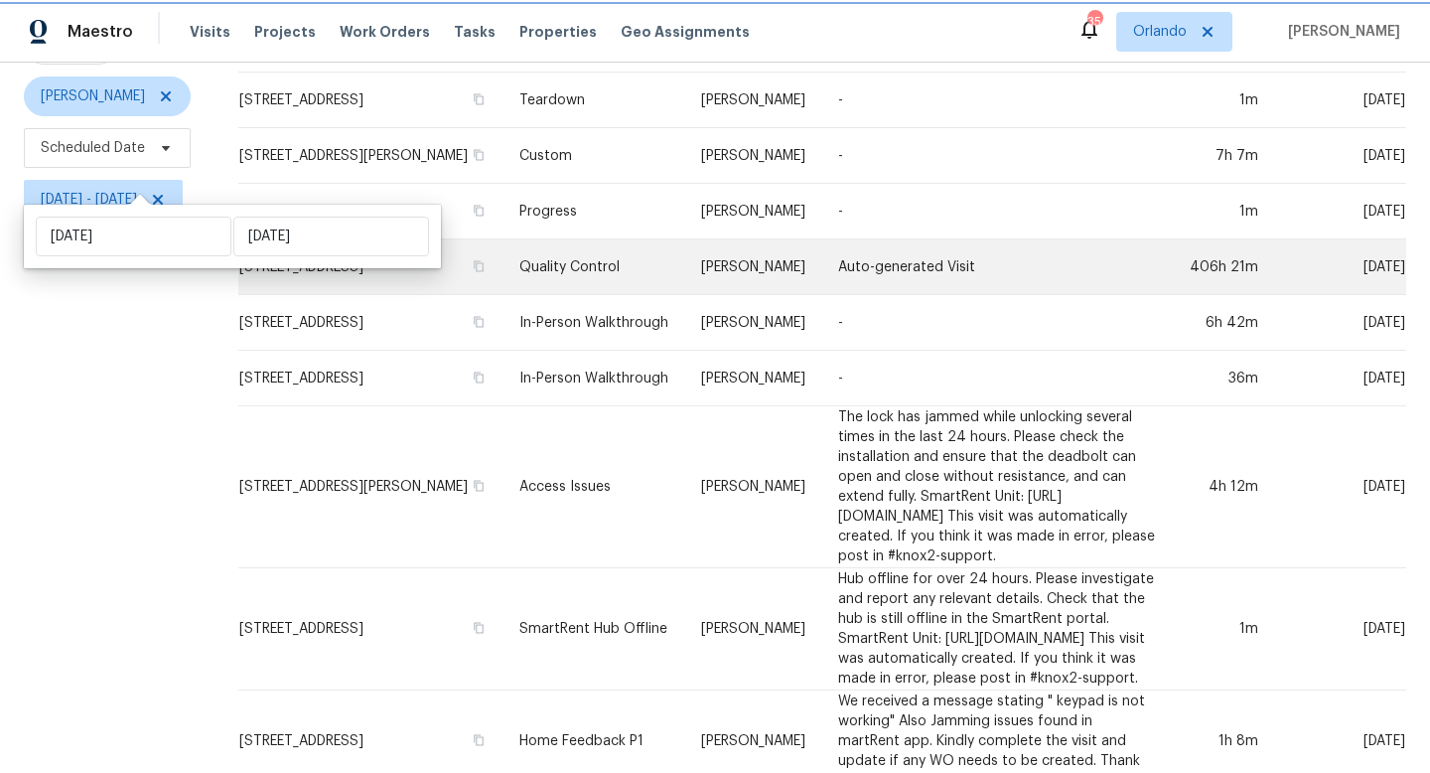
scroll to position [219, 0]
